Goal: Task Accomplishment & Management: Use online tool/utility

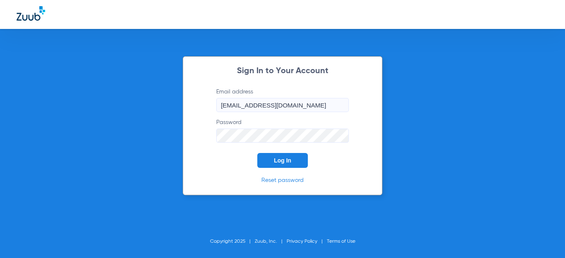
click at [269, 158] on button "Log In" at bounding box center [282, 160] width 51 height 15
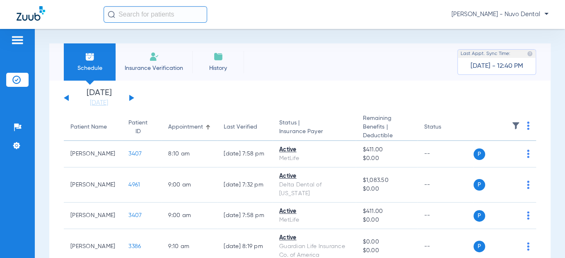
click at [130, 96] on button at bounding box center [131, 98] width 5 height 6
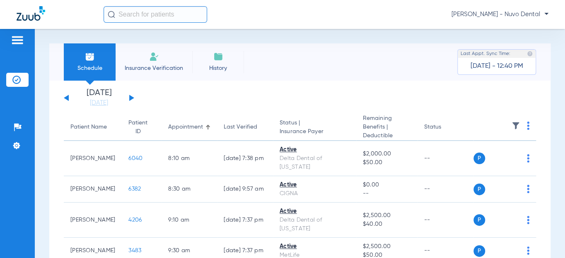
click at [130, 96] on button at bounding box center [131, 98] width 5 height 6
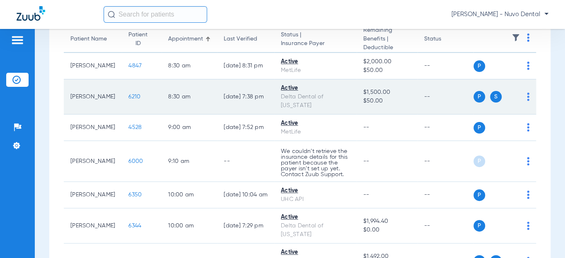
scroll to position [75, 0]
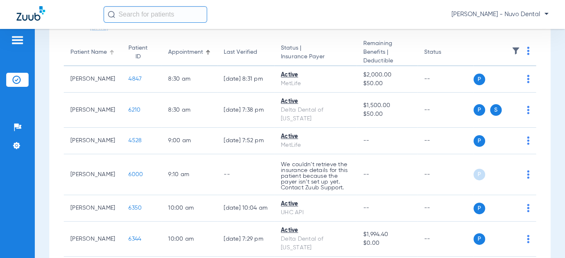
click at [78, 53] on div "Patient Name" at bounding box center [88, 52] width 36 height 9
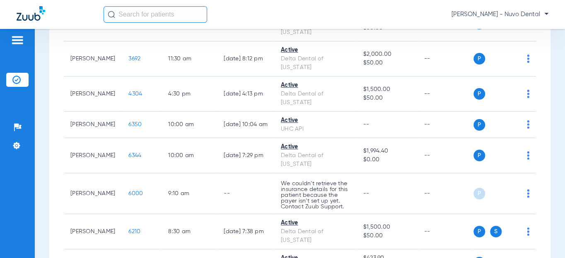
scroll to position [301, 0]
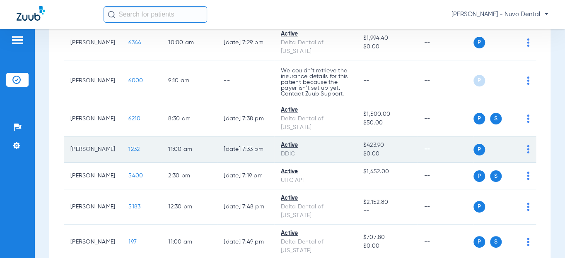
click at [128, 152] on span "1232" at bounding box center [133, 150] width 11 height 6
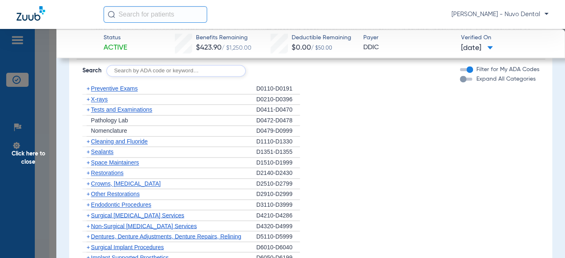
scroll to position [564, 0]
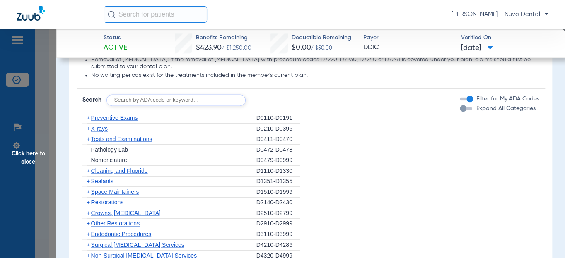
click at [135, 106] on input "text" at bounding box center [175, 100] width 139 height 12
type input "d0120, d0274, d0220, d1208, d4910, d8090, d9944"
click button "Search" at bounding box center [276, 100] width 33 height 12
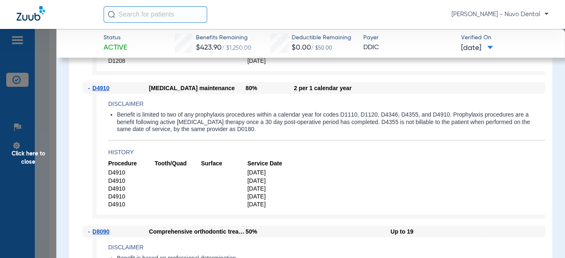
scroll to position [1354, 0]
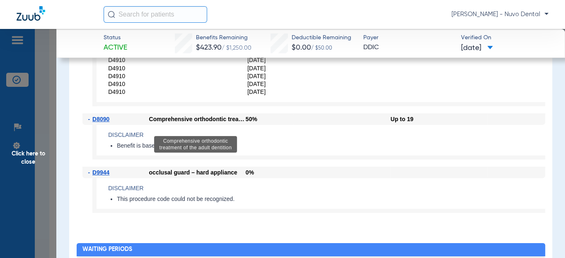
click at [205, 136] on div "Comprehensive orthodontic treatment of the adult dentition" at bounding box center [195, 144] width 83 height 17
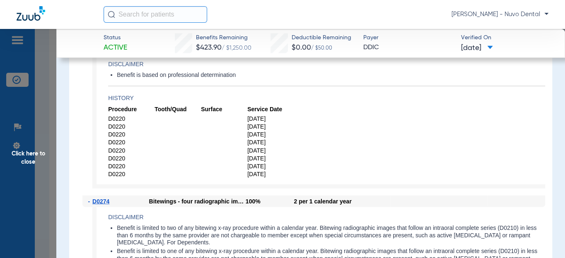
scroll to position [865, 0]
